Goal: Transaction & Acquisition: Purchase product/service

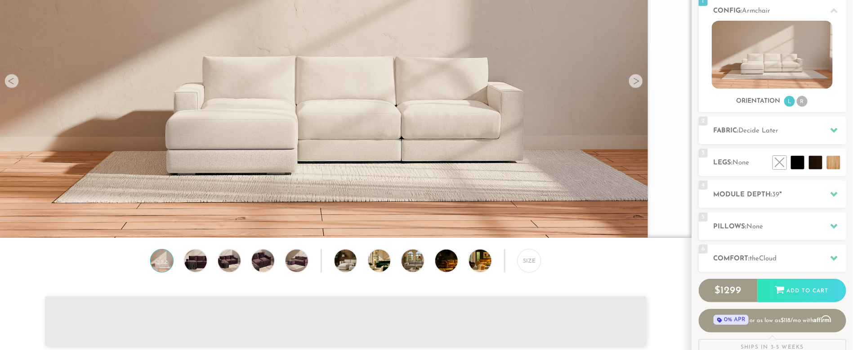
scroll to position [135, 0]
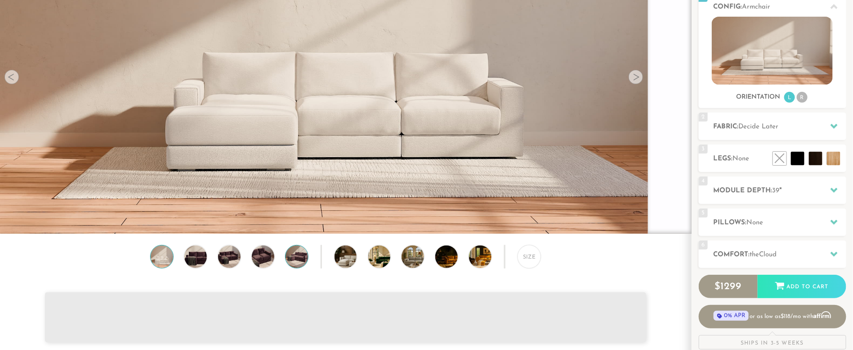
click at [295, 262] on img at bounding box center [296, 256] width 27 height 22
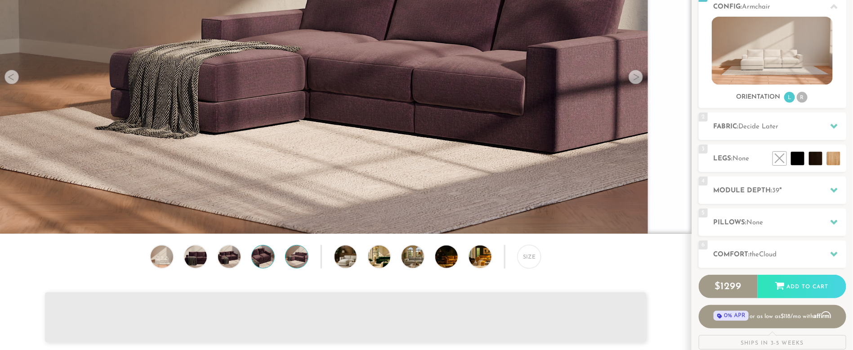
click at [272, 265] on img at bounding box center [263, 256] width 27 height 22
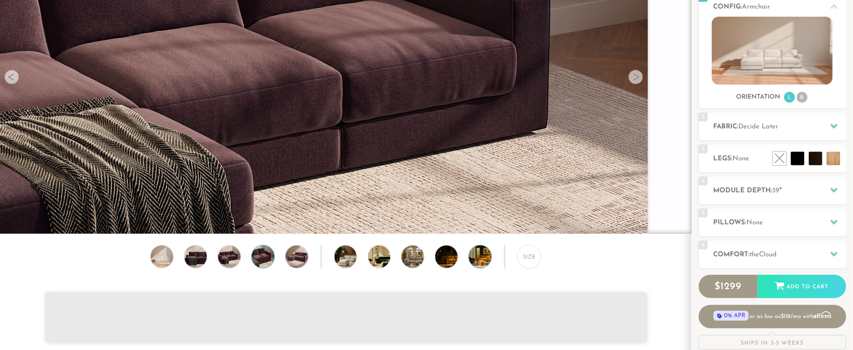
click at [479, 262] on img at bounding box center [489, 256] width 40 height 22
click at [478, 265] on img at bounding box center [489, 256] width 40 height 22
click at [449, 267] on img at bounding box center [455, 256] width 40 height 22
click at [412, 260] on img at bounding box center [422, 256] width 40 height 22
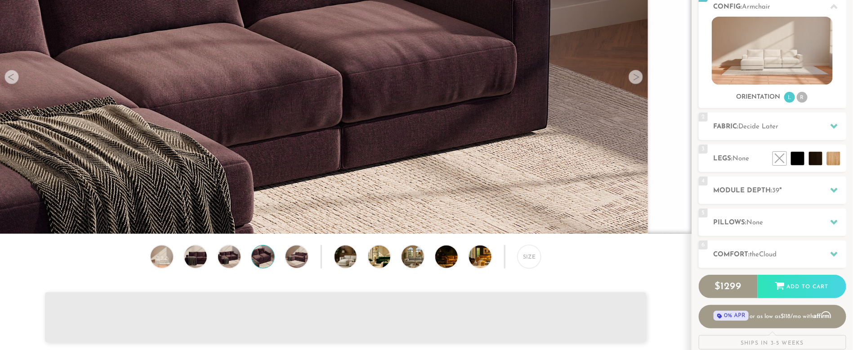
click at [369, 269] on div "Size" at bounding box center [345, 283] width 691 height 77
click at [381, 257] on img at bounding box center [388, 256] width 40 height 22
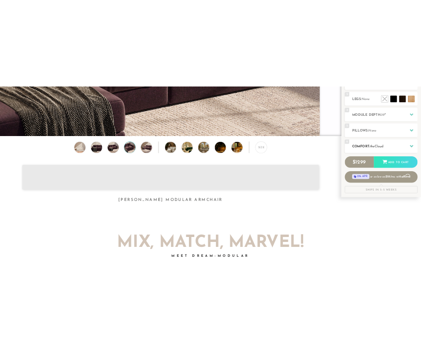
scroll to position [270, 0]
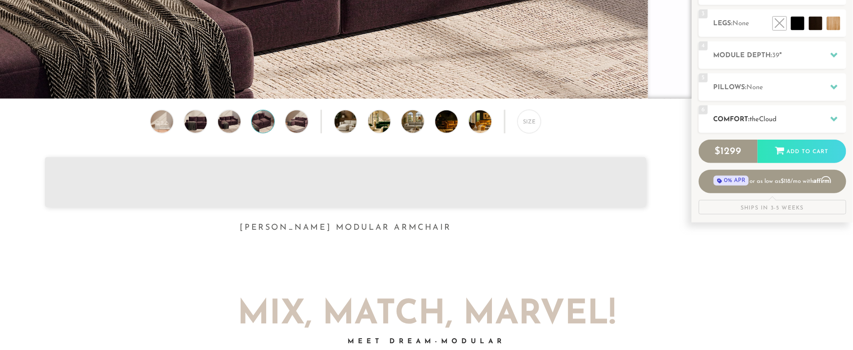
click at [790, 114] on div "6 Comfort: the Cloud soft" at bounding box center [773, 118] width 148 height 27
click at [838, 116] on div at bounding box center [834, 119] width 19 height 18
click at [836, 120] on icon at bounding box center [834, 118] width 7 height 7
click at [835, 121] on icon at bounding box center [834, 118] width 7 height 7
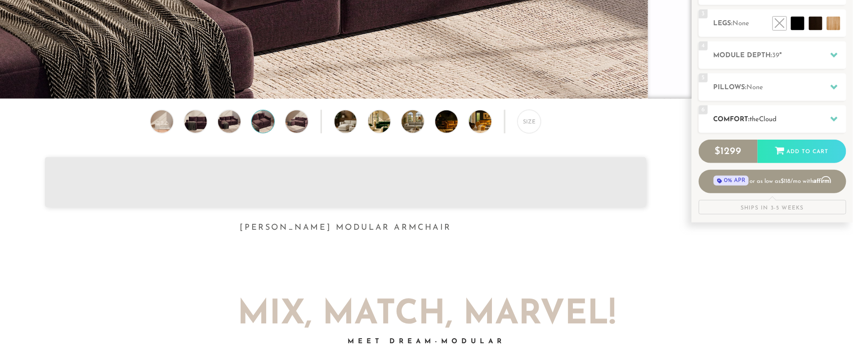
click at [768, 112] on div "6 Comfort: the Cloud soft" at bounding box center [773, 118] width 148 height 27
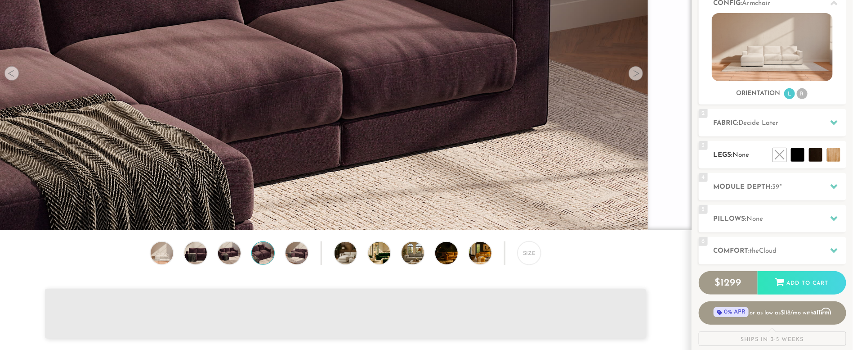
scroll to position [135, 0]
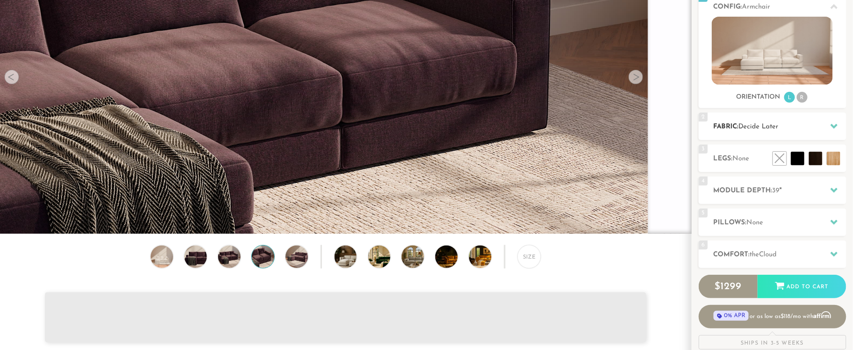
click at [835, 125] on icon at bounding box center [834, 125] width 7 height 7
click at [793, 154] on li at bounding box center [778, 138] width 54 height 54
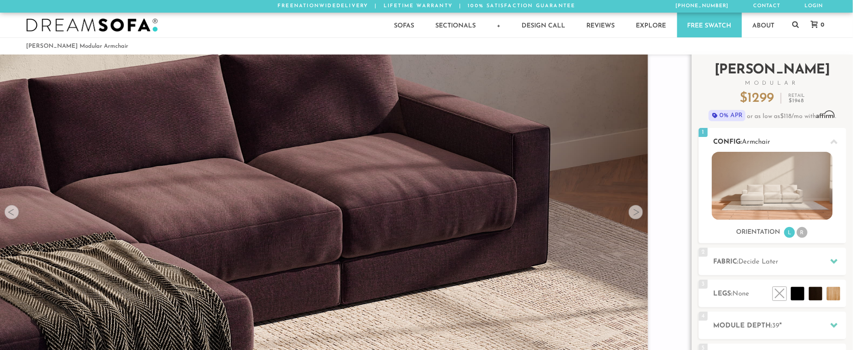
click at [802, 230] on li "R" at bounding box center [802, 232] width 11 height 11
click at [791, 235] on li "L" at bounding box center [790, 232] width 11 height 11
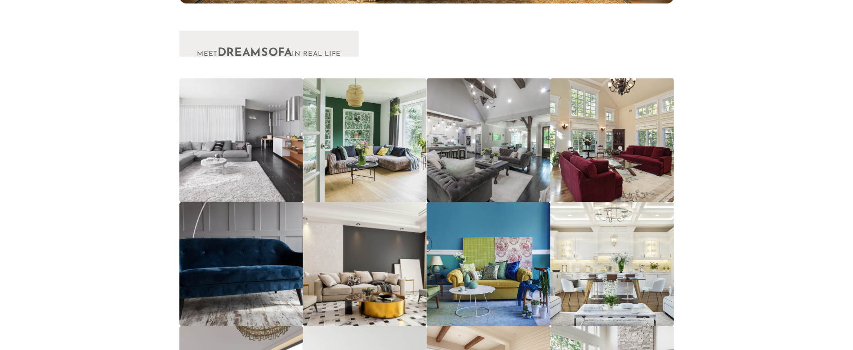
scroll to position [10551, 0]
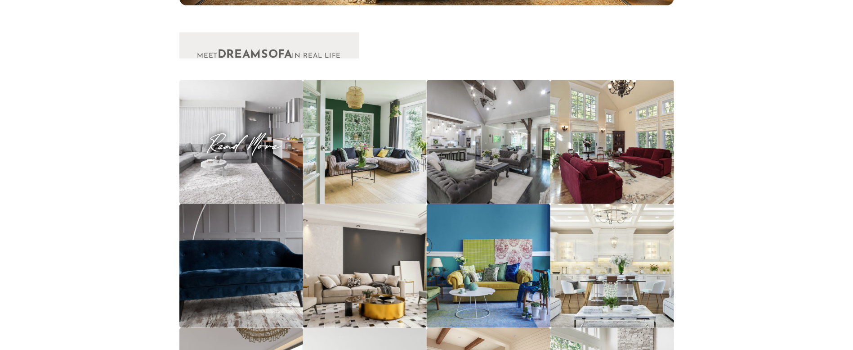
click at [259, 137] on span "Read More" at bounding box center [241, 142] width 124 height 12
click at [395, 148] on span "Read More" at bounding box center [365, 142] width 124 height 12
click at [627, 145] on span "Read More" at bounding box center [613, 142] width 124 height 12
click at [629, 145] on span "Read More" at bounding box center [613, 142] width 124 height 12
click at [630, 144] on span "Read More" at bounding box center [613, 142] width 124 height 12
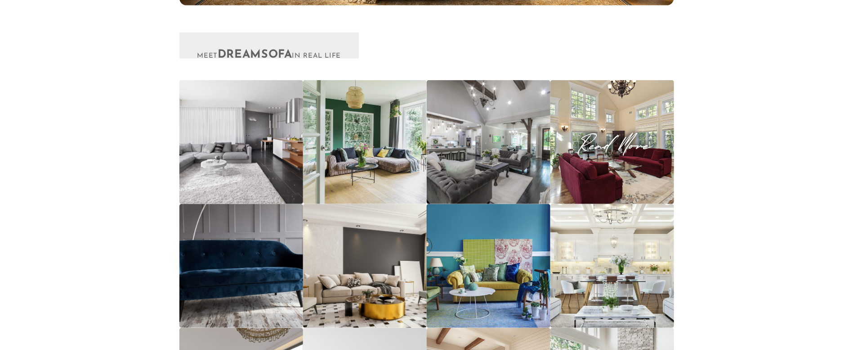
click at [632, 144] on span "Read More" at bounding box center [613, 142] width 124 height 12
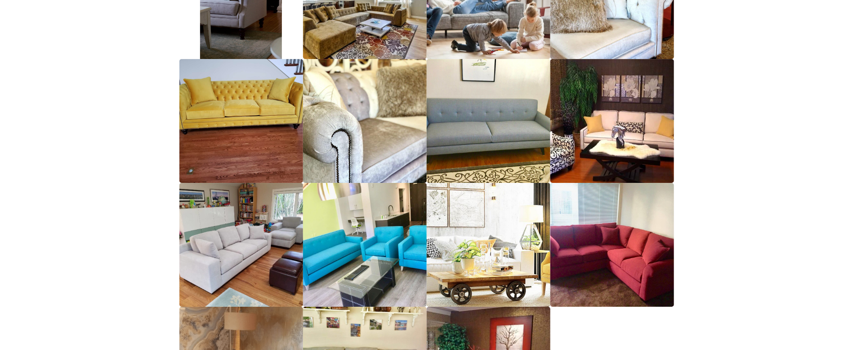
scroll to position [12376, 0]
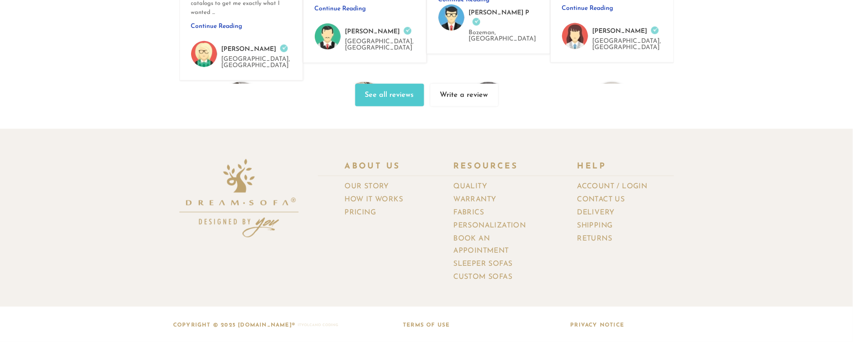
click at [71, 211] on section "About Us Our Story How It Works Pricing Resources Quality Warranty Fabrics Pers…" at bounding box center [426, 235] width 853 height 213
